Goal: Book appointment/travel/reservation

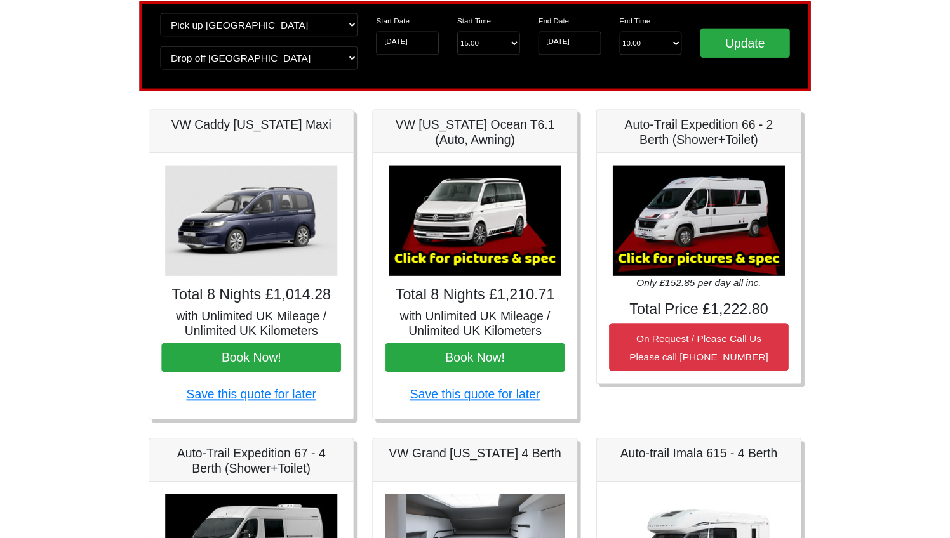
scroll to position [96, 0]
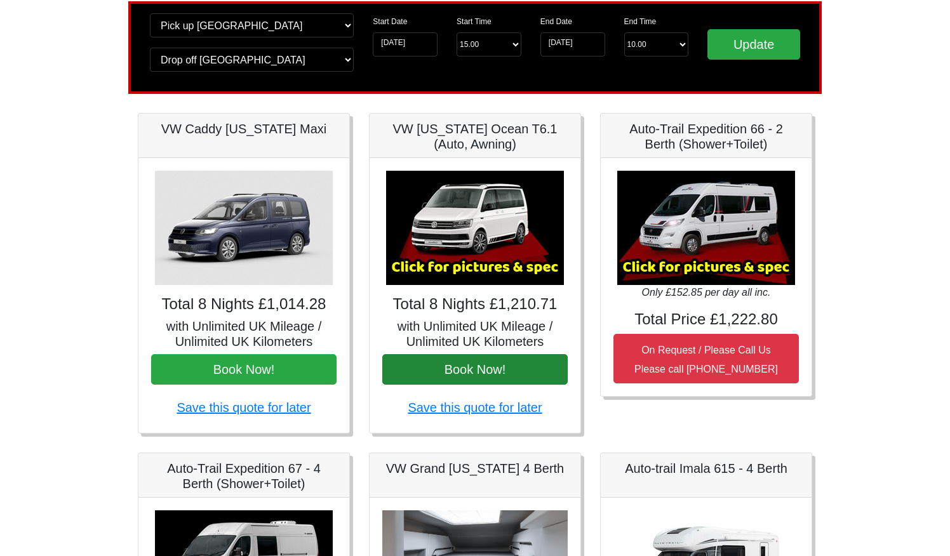
click at [455, 376] on button "Book Now!" at bounding box center [474, 369] width 185 height 30
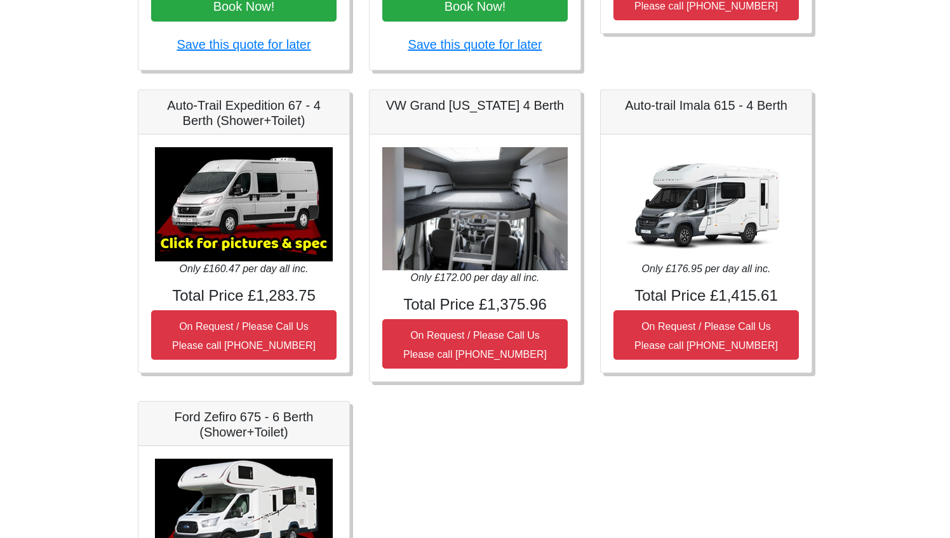
scroll to position [430, 0]
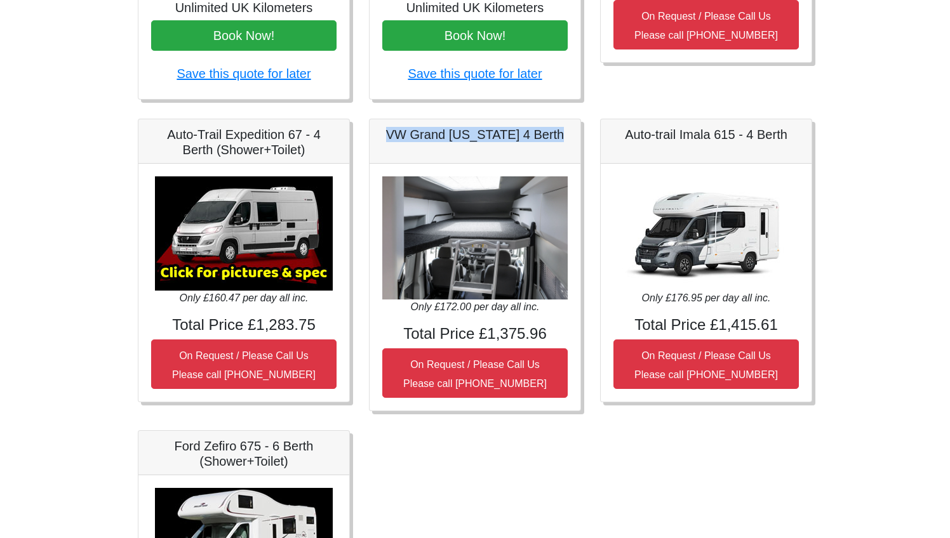
drag, startPoint x: 558, startPoint y: 133, endPoint x: 368, endPoint y: 134, distance: 189.8
click at [368, 134] on div "VW Grand California 4 Berth Only £172.00 per day all inc. Total Price £1,375.96…" at bounding box center [474, 265] width 231 height 293
copy h5 "VW Grand California 4 Berth"
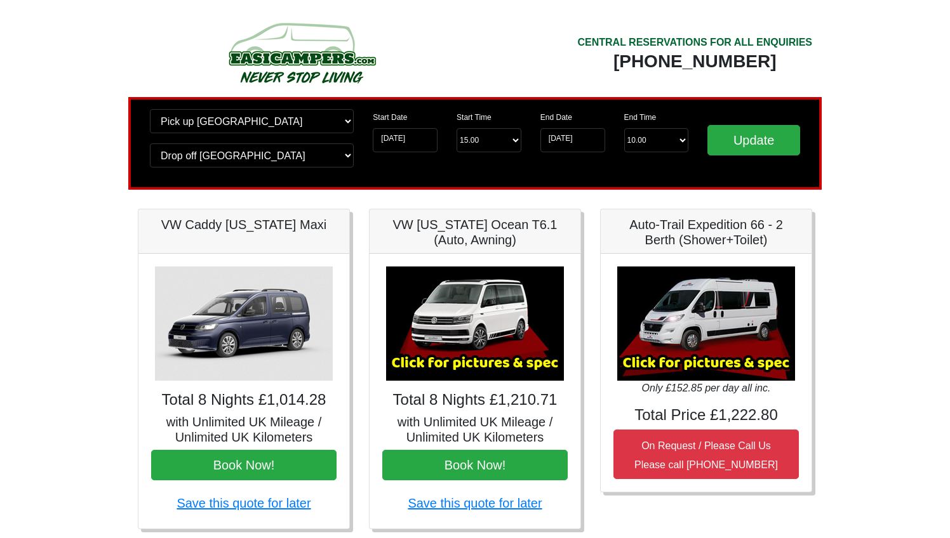
scroll to position [0, 0]
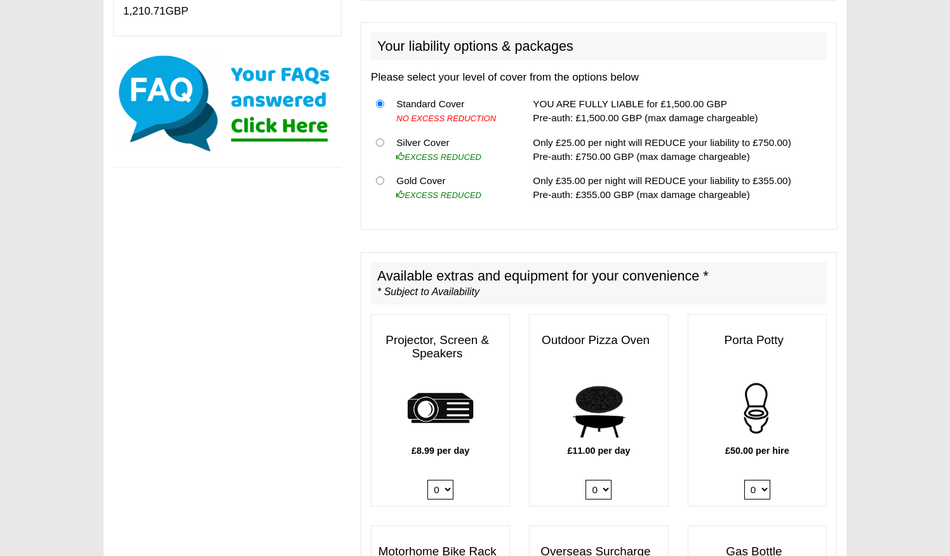
scroll to position [444, 0]
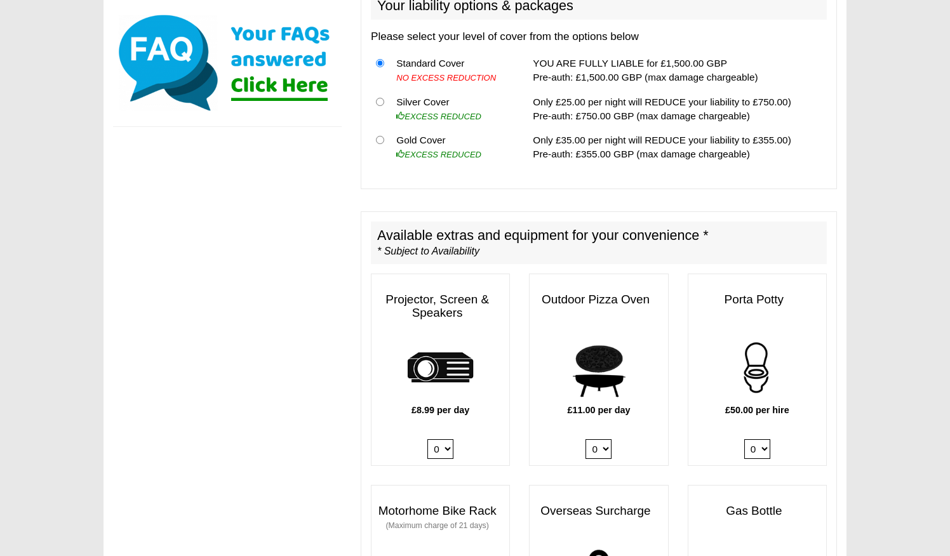
click at [381, 136] on input "radio" at bounding box center [380, 140] width 8 height 8
radio input "true"
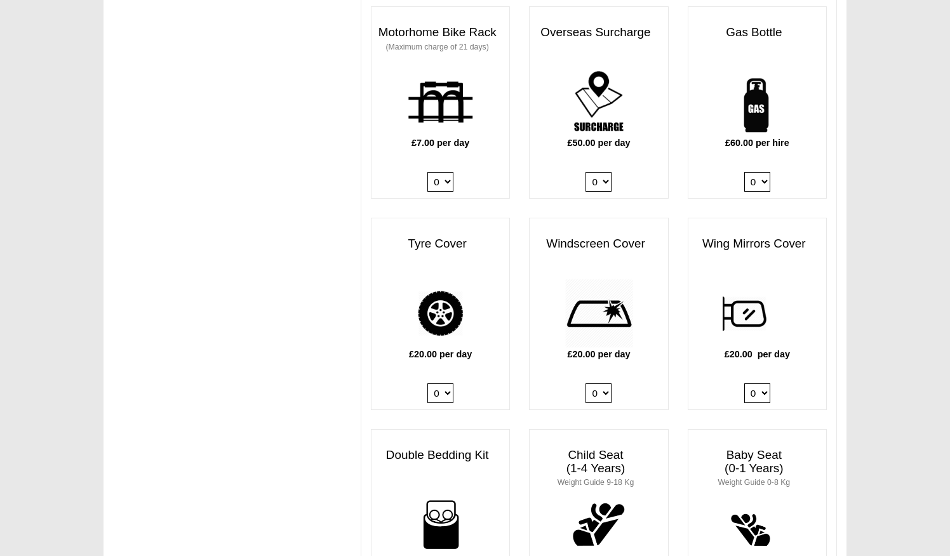
scroll to position [942, 0]
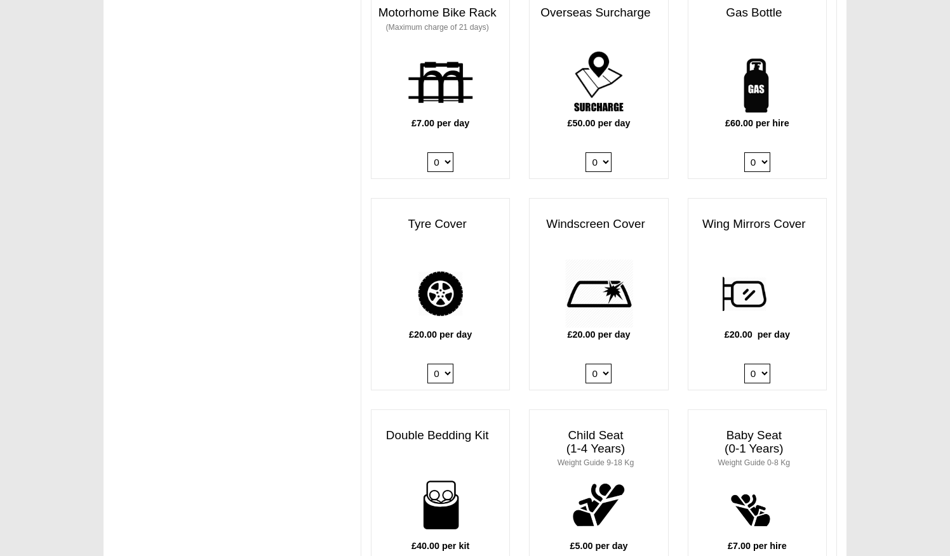
select select "Gas Bottle x QTY 1 @ 60.00 GBP per hire."
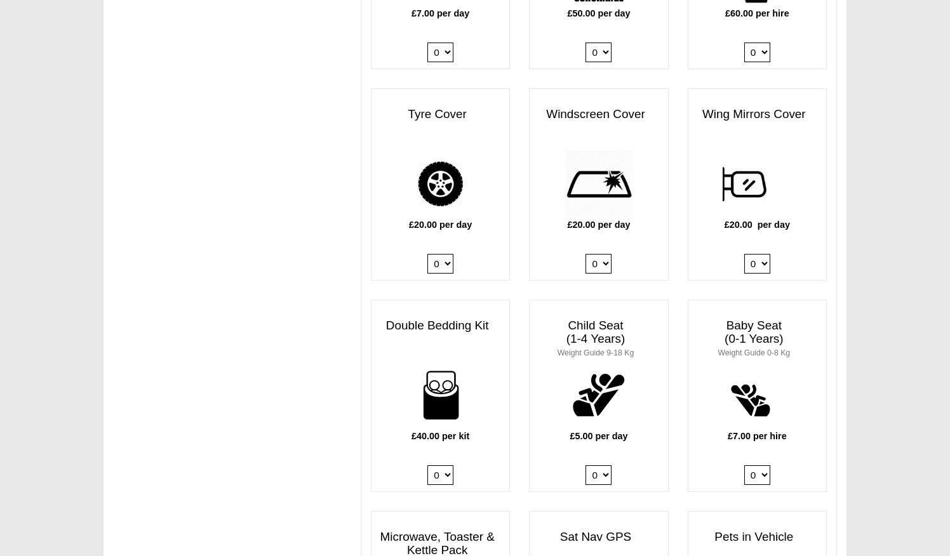
scroll to position [1055, 0]
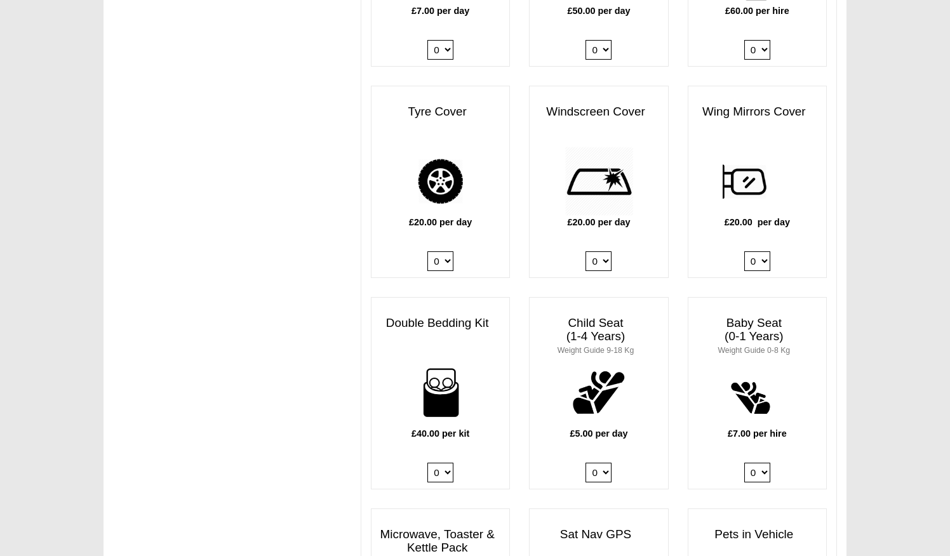
select select "Tyre Cover @ 20.00 GBP per day."
click at [598, 236] on div "£20.00 per day 0 1" at bounding box center [598, 212] width 138 height 131
select select "Windscreen Cover @ 20.00 GBP per day."
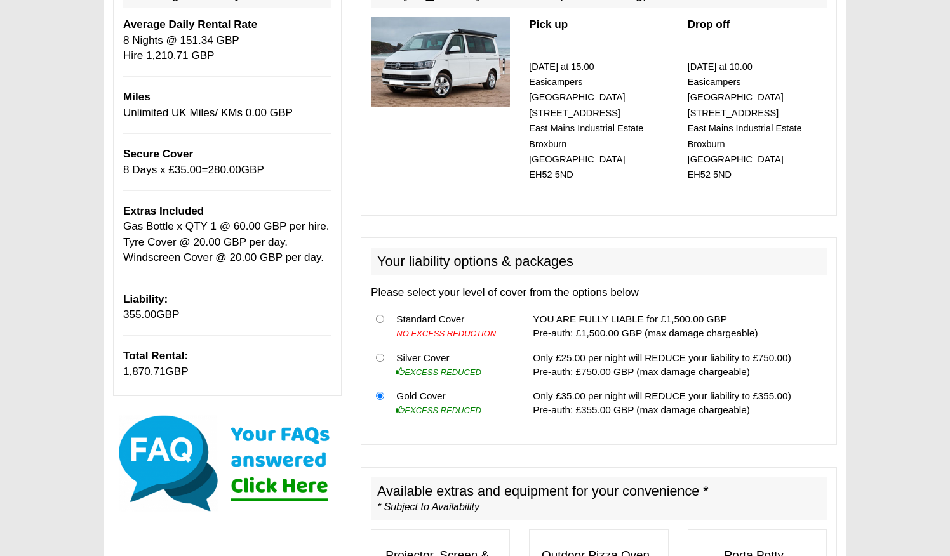
scroll to position [219, 0]
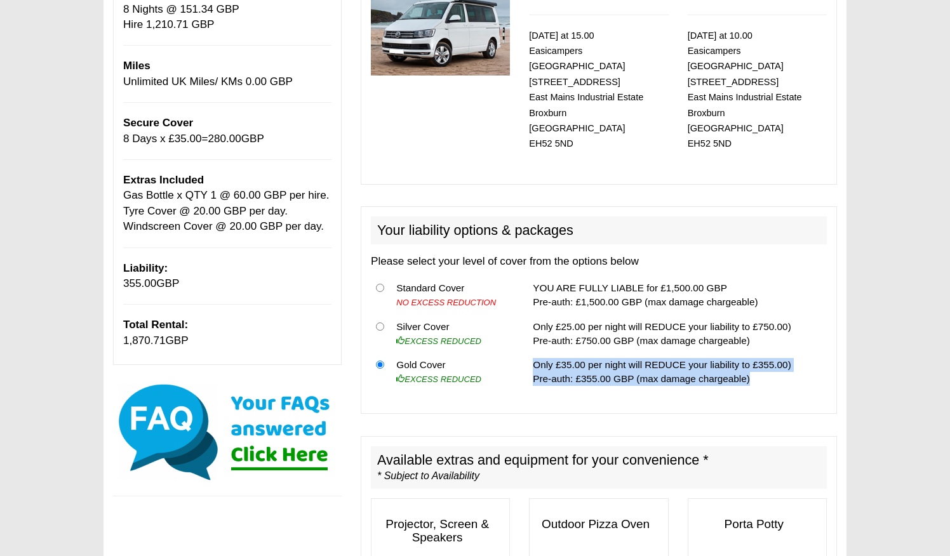
drag, startPoint x: 529, startPoint y: 346, endPoint x: 764, endPoint y: 352, distance: 235.0
click at [764, 353] on td "Only £35.00 per night will REDUCE your liability to £355.00) Pre-auth: £355.00 …" at bounding box center [677, 372] width 299 height 38
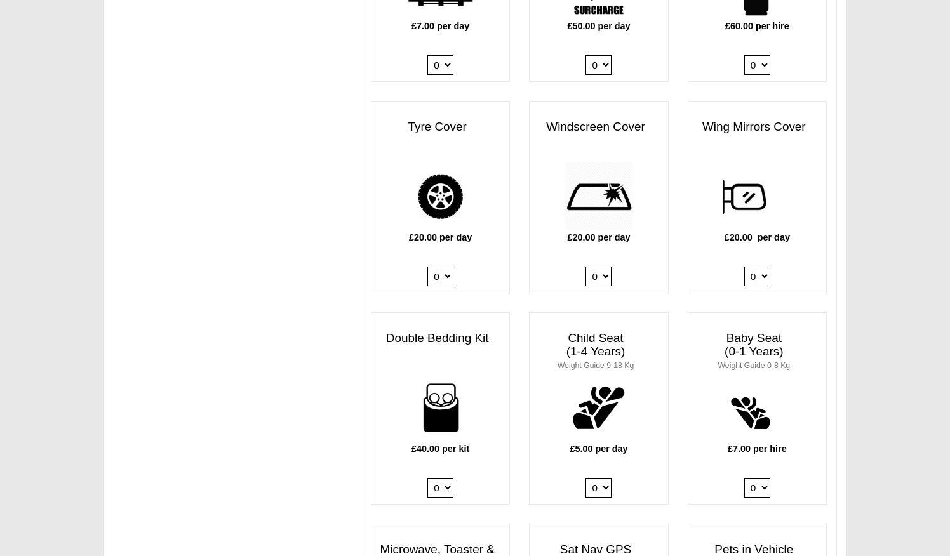
scroll to position [1041, 0]
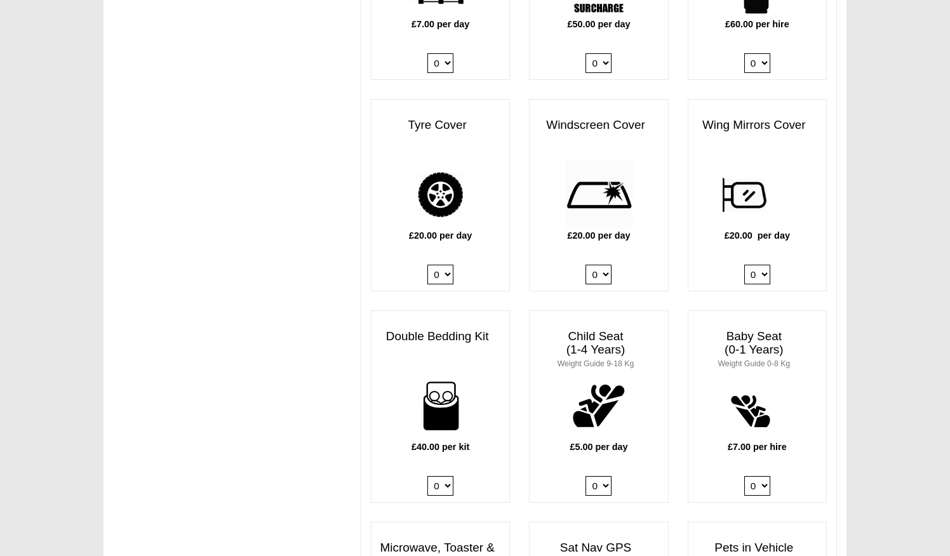
select select
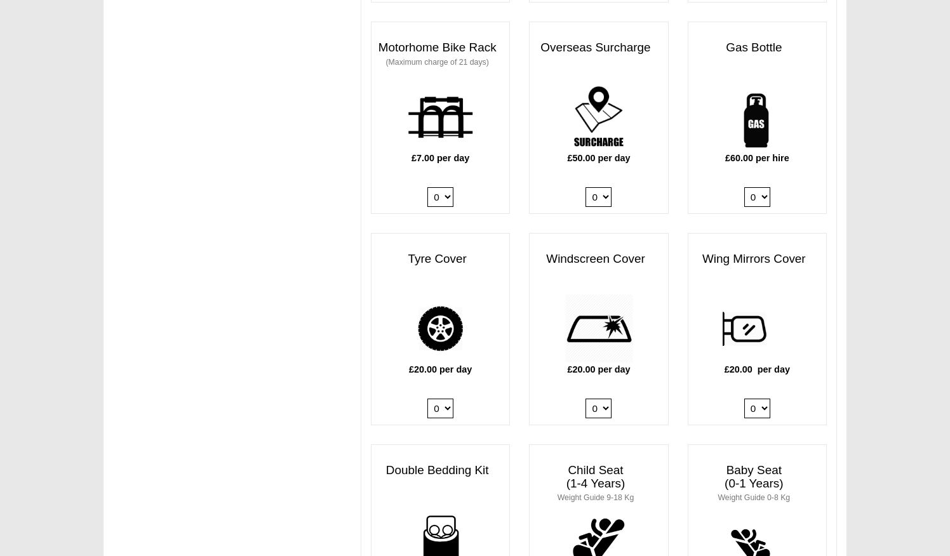
scroll to position [895, 0]
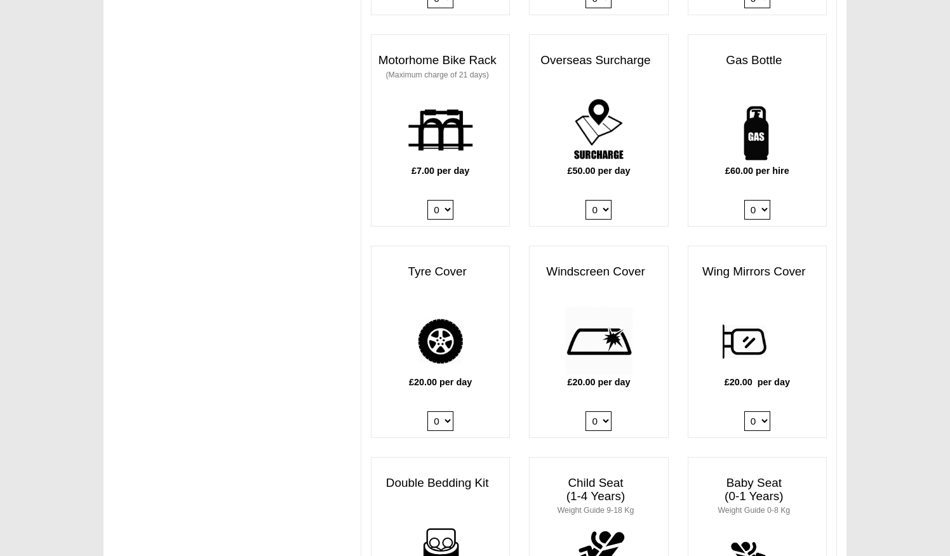
select select "Gas Bottle x QTY 1 @ 60.00 GBP per hire."
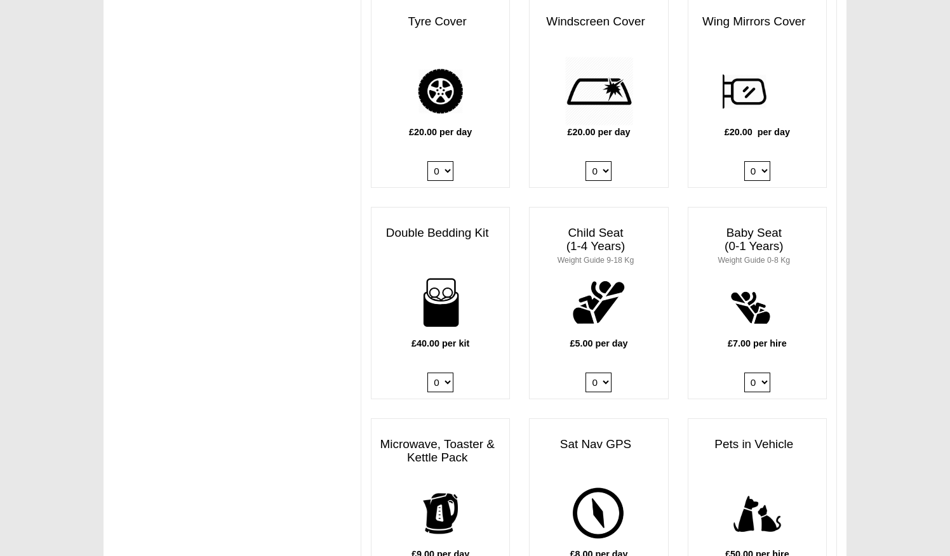
scroll to position [1146, 0]
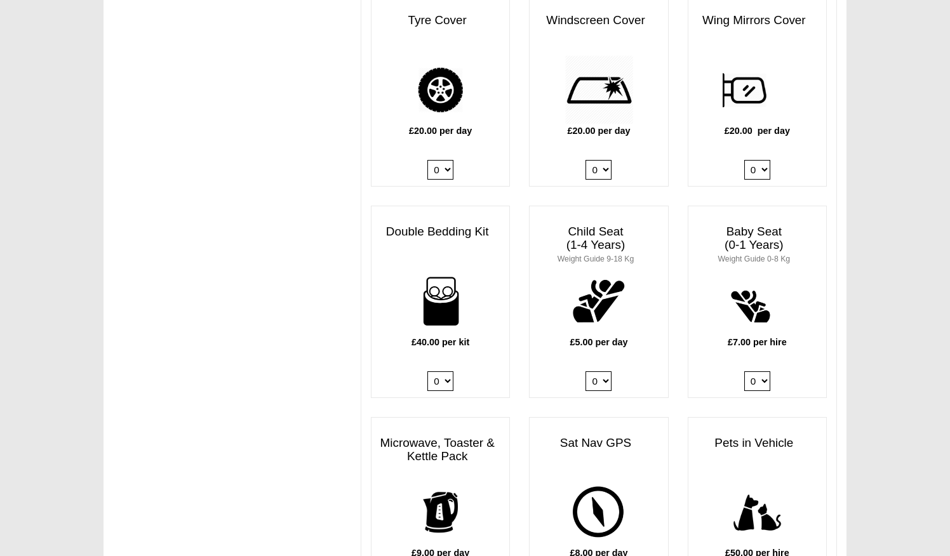
select select "Double Bedding Kit x QTY 2 @ 40.00 GBP per kit."
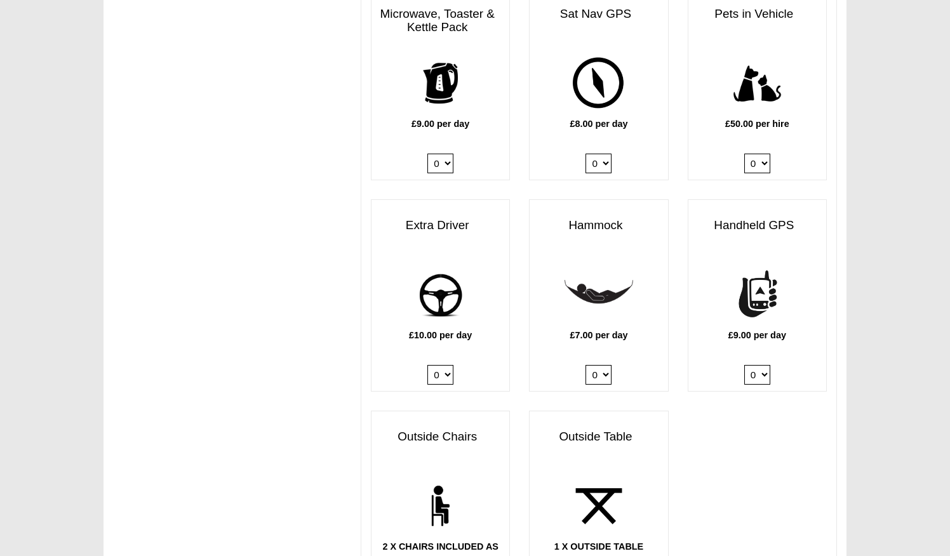
scroll to position [1593, 0]
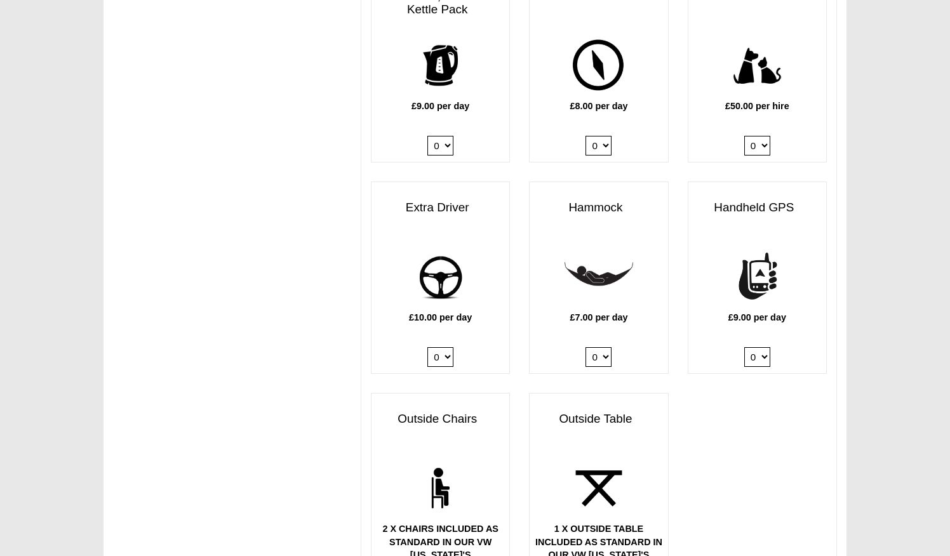
select select "Extra Driver x QTY 1 @ 10.00 GBP per day."
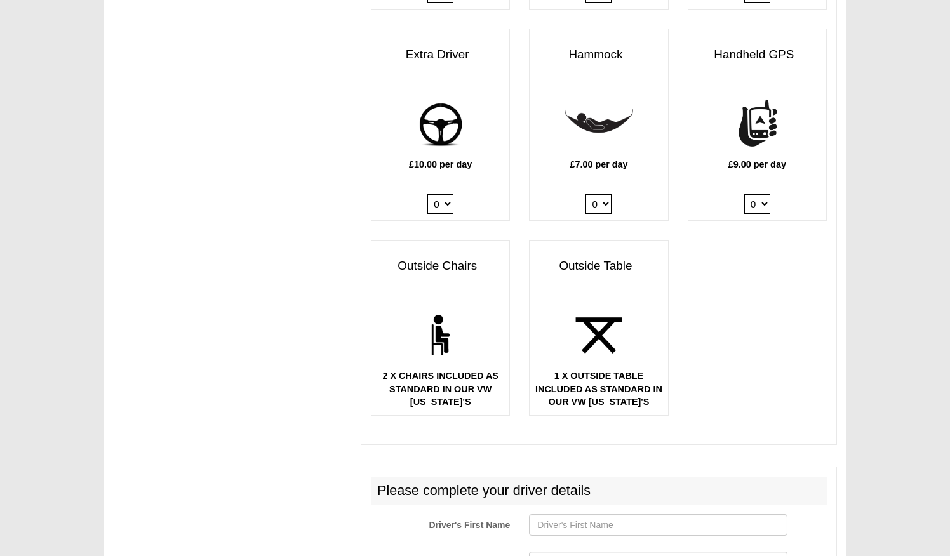
scroll to position [1746, 0]
drag, startPoint x: 423, startPoint y: 324, endPoint x: 479, endPoint y: 347, distance: 60.4
click at [479, 369] on p "2 X CHAIRS INCLUDED AS STANDARD IN OUR VW [US_STATE]'S" at bounding box center [440, 388] width 138 height 39
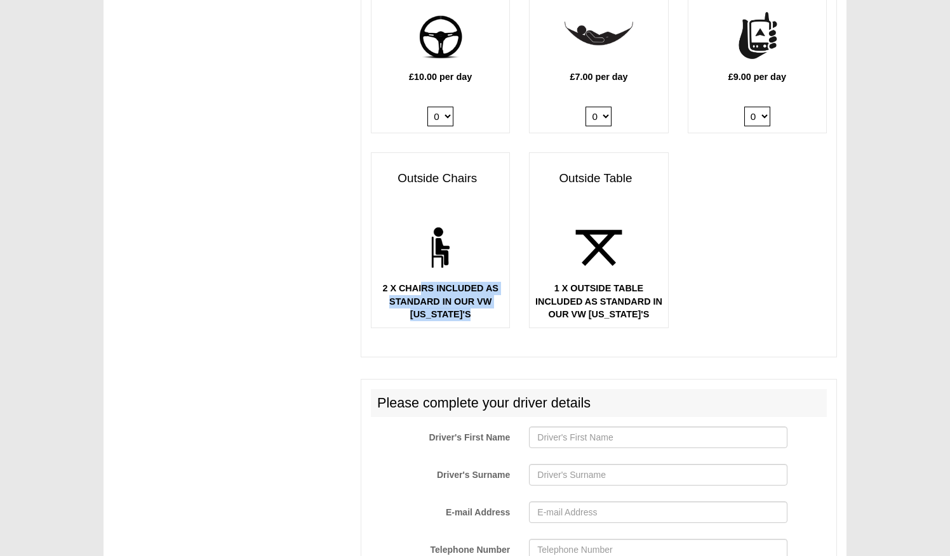
scroll to position [1856, 0]
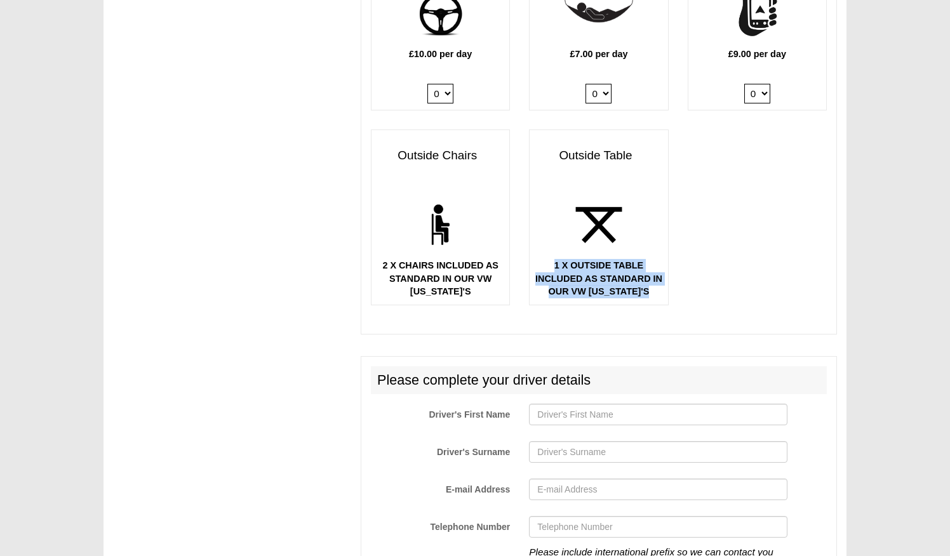
drag, startPoint x: 550, startPoint y: 209, endPoint x: 712, endPoint y: 254, distance: 168.7
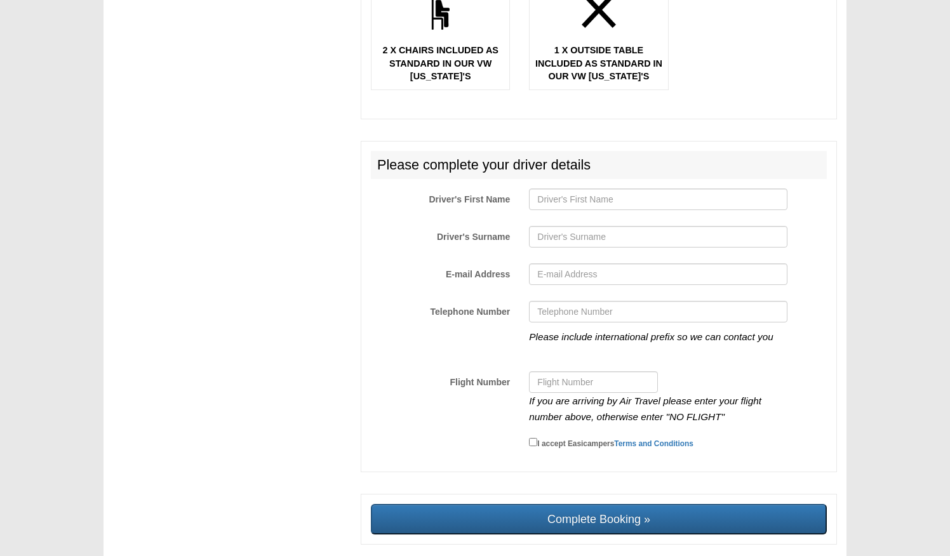
scroll to position [2044, 0]
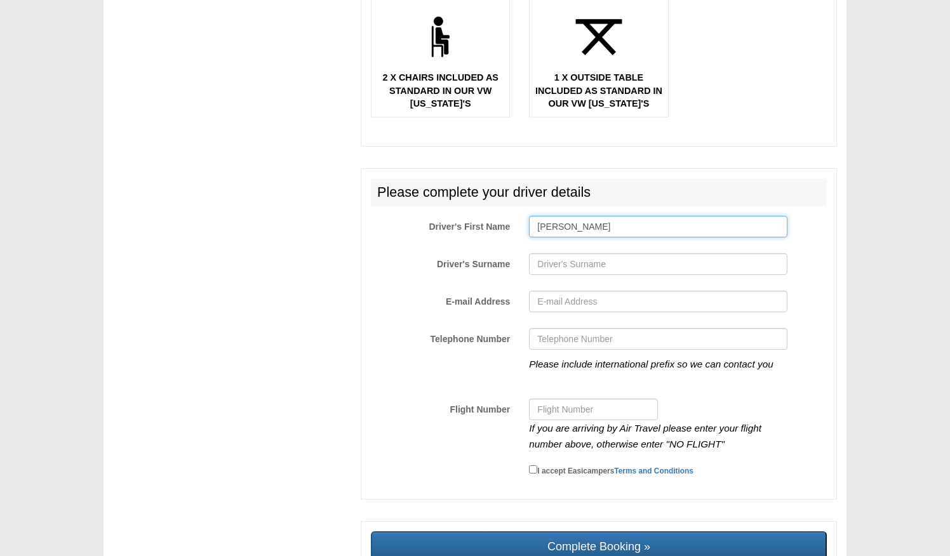
type input "[PERSON_NAME]"
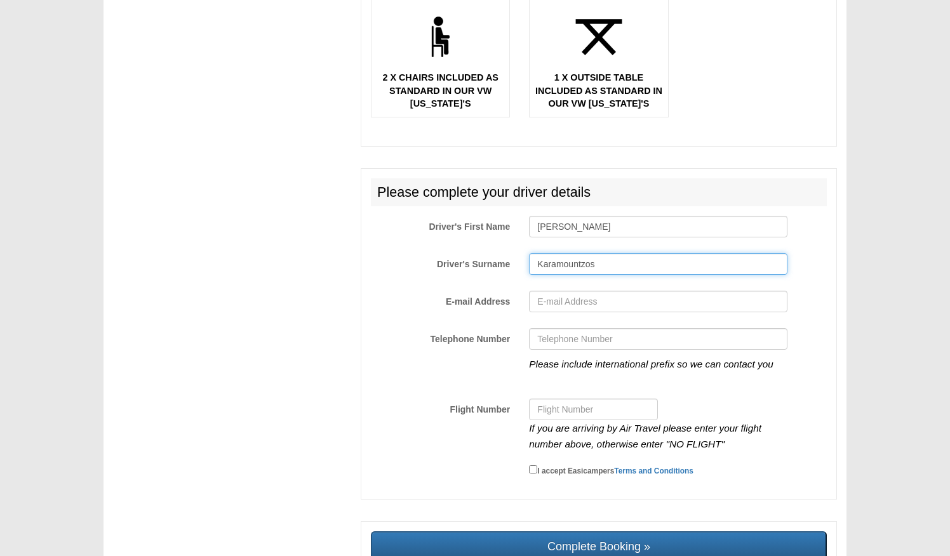
type input "Karamountzos"
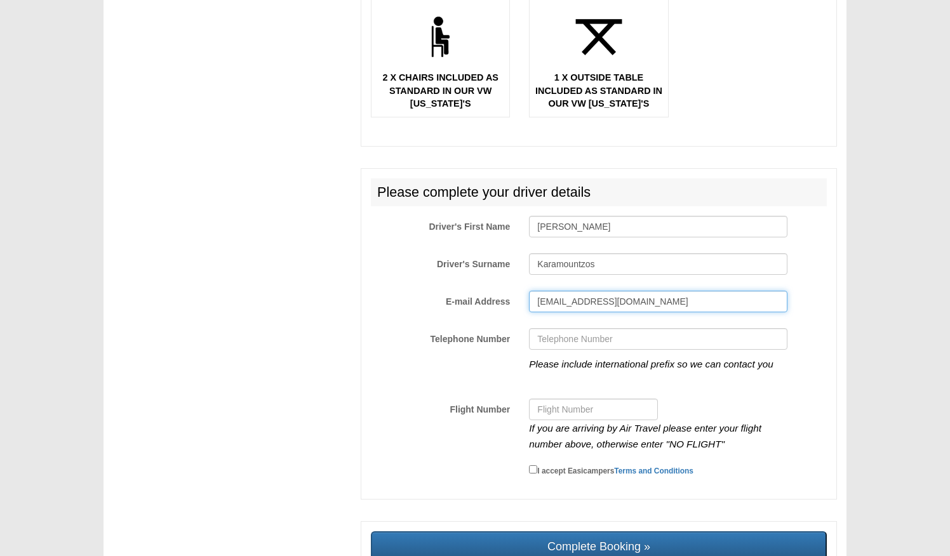
type input "[EMAIL_ADDRESS][DOMAIN_NAME]"
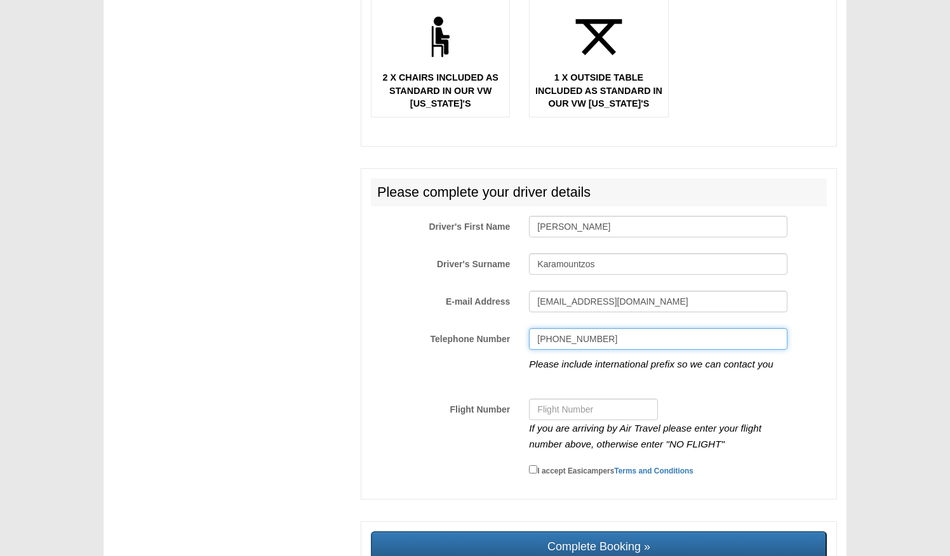
type input "[PHONE_NUMBER]"
click at [620, 399] on input "Flight Number" at bounding box center [593, 410] width 129 height 22
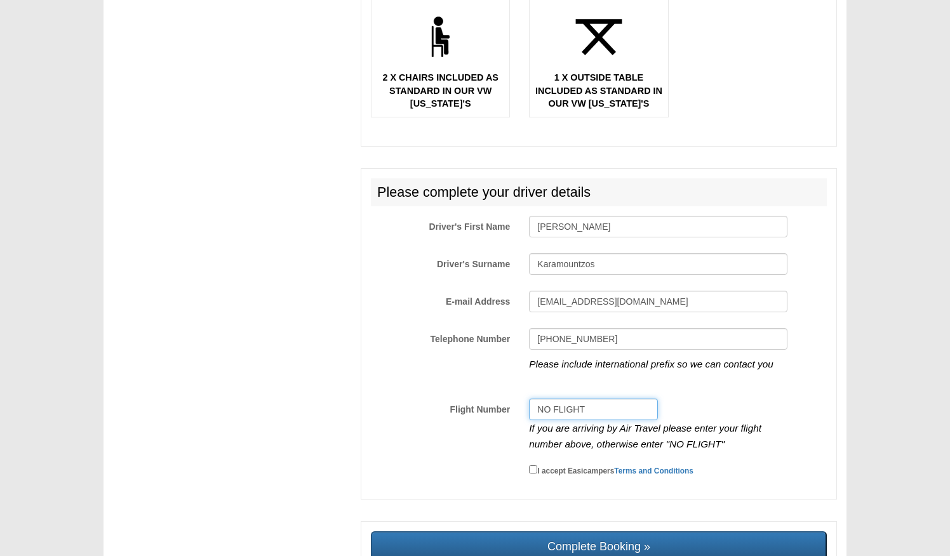
type input "NO FLIGHT"
click at [535, 465] on input "I accept Easicampers Terms and Conditions" at bounding box center [533, 469] width 8 height 8
checkbox input "true"
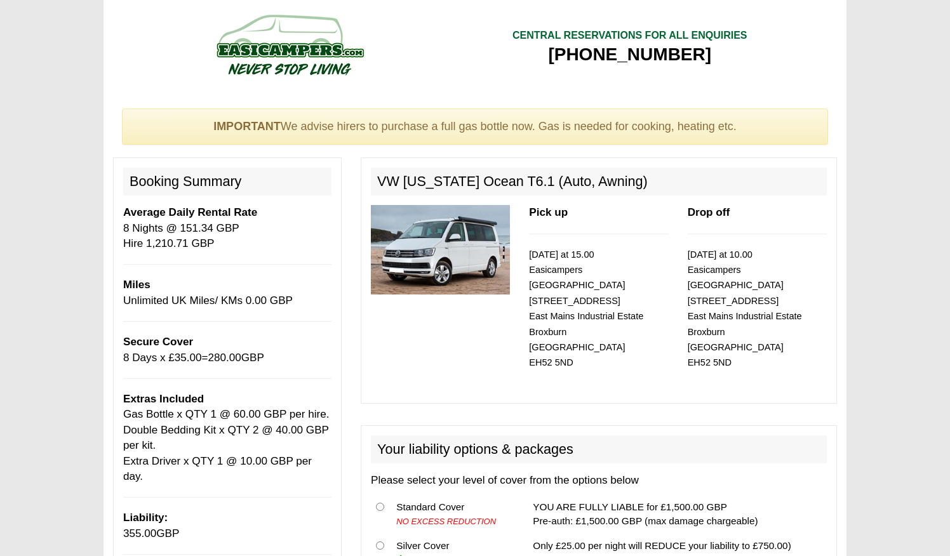
scroll to position [0, 0]
click at [449, 270] on img at bounding box center [440, 250] width 139 height 90
